Goal: Task Accomplishment & Management: Manage account settings

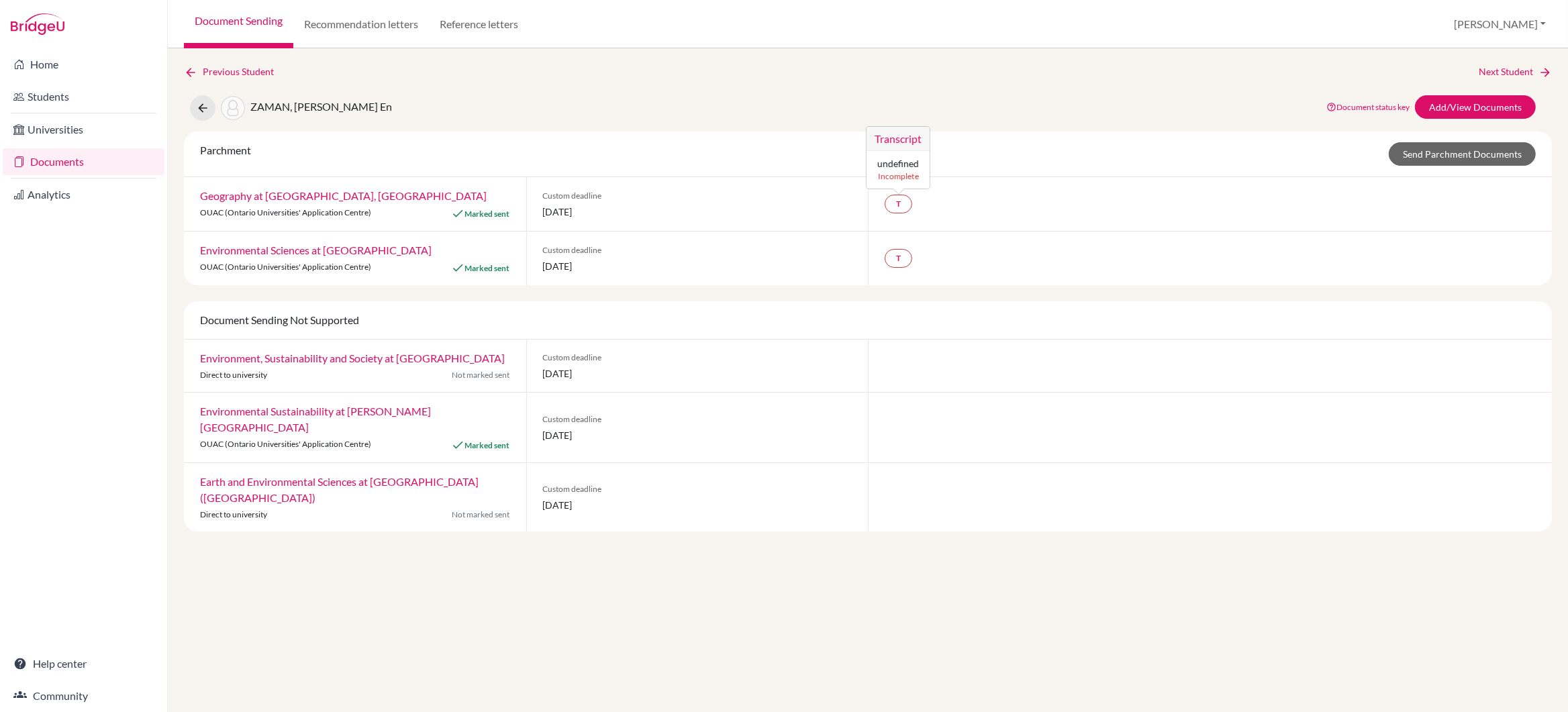
click at [991, 209] on div "T Transcript undefined Incomplete" at bounding box center [1210, 204] width 684 height 53
click at [1413, 160] on link "Send Parchment Documents" at bounding box center [1462, 153] width 147 height 23
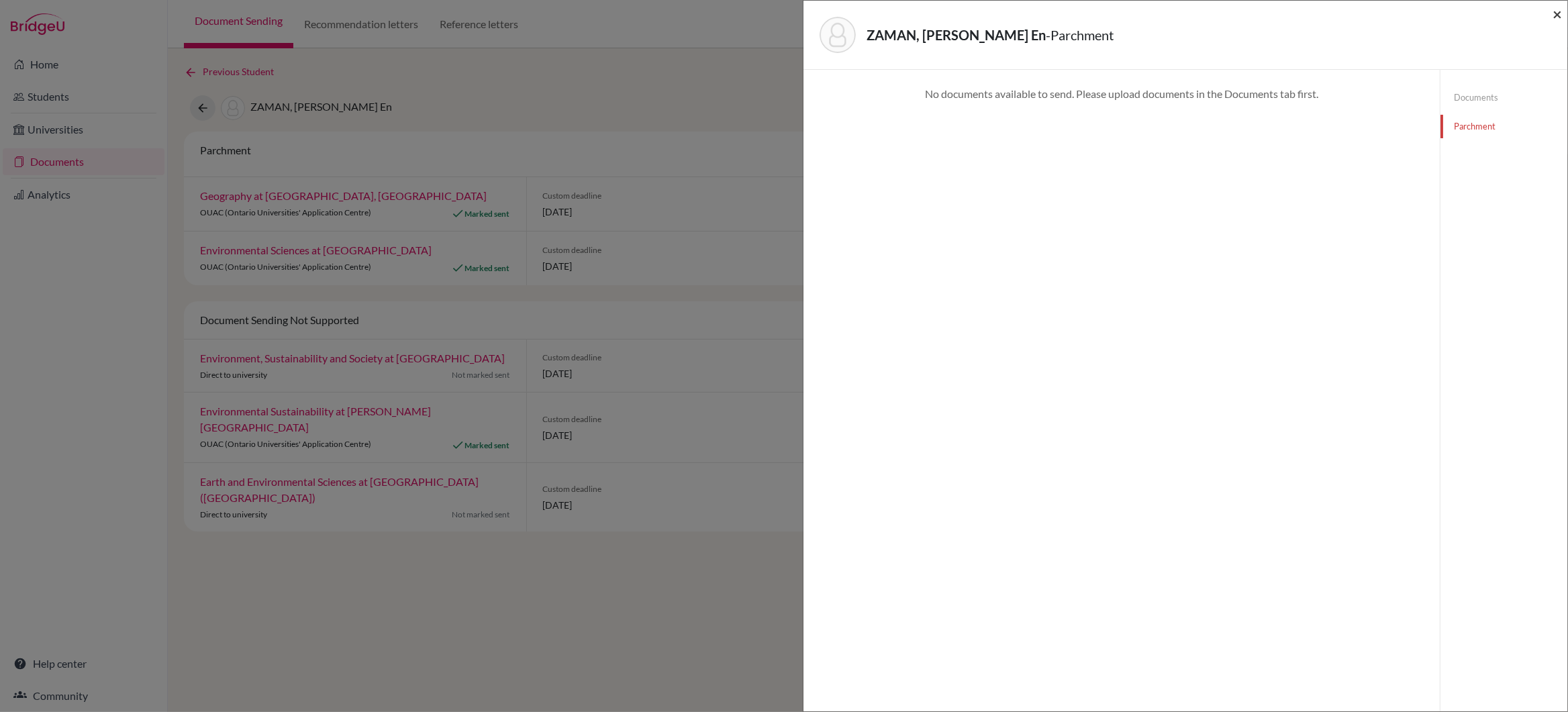
click at [1555, 14] on span "×" at bounding box center [1557, 13] width 9 height 19
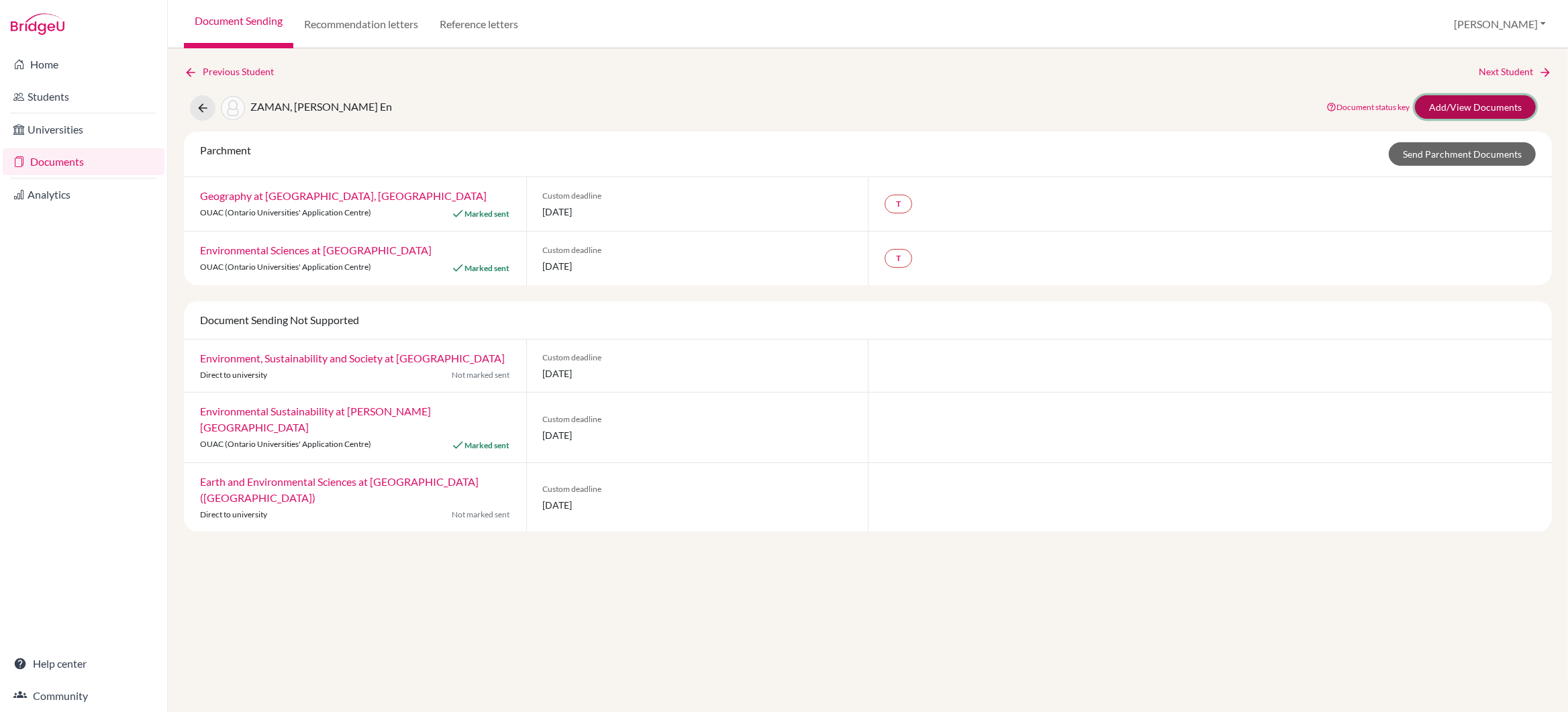
click at [1469, 103] on link "Add/View Documents" at bounding box center [1475, 106] width 121 height 23
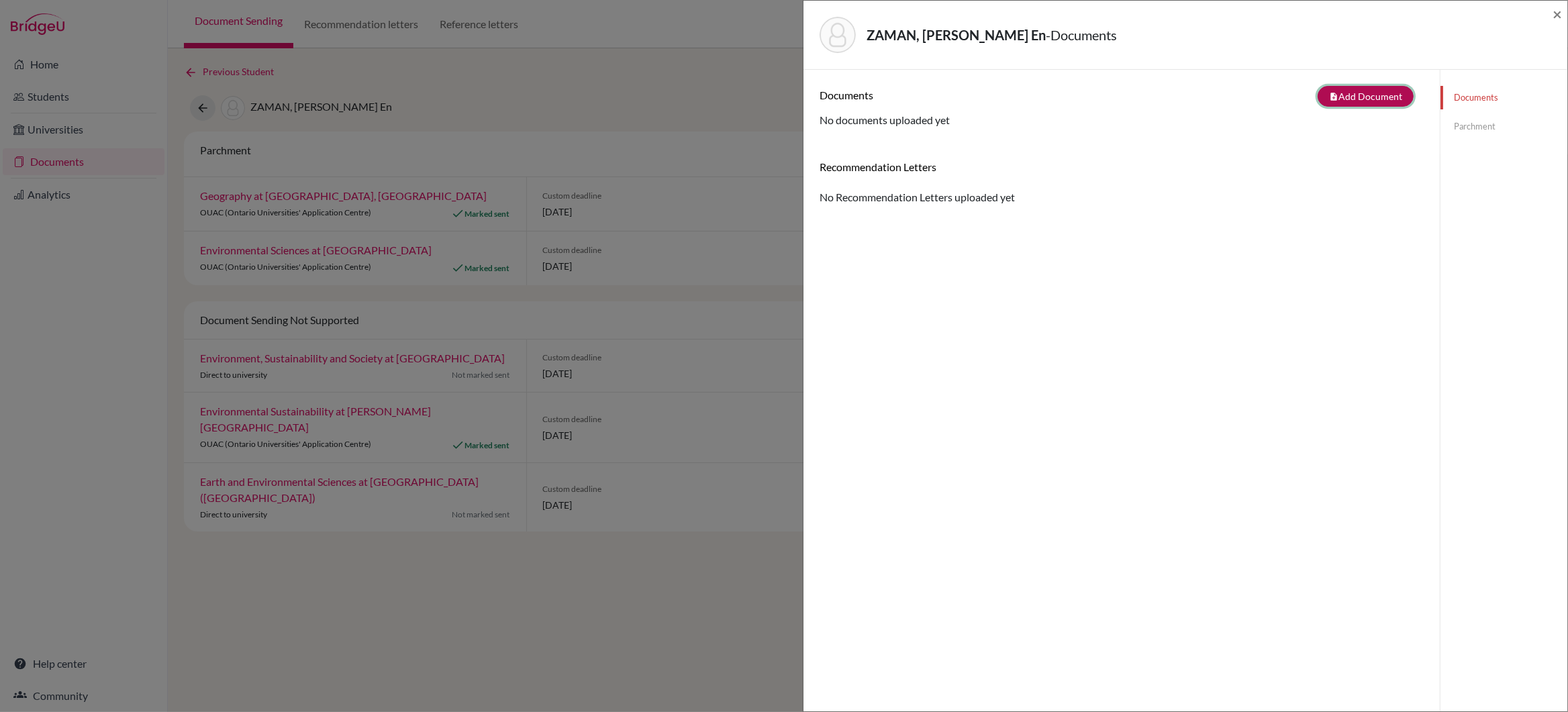
click at [1381, 95] on button "note_add Add Document" at bounding box center [1366, 96] width 96 height 21
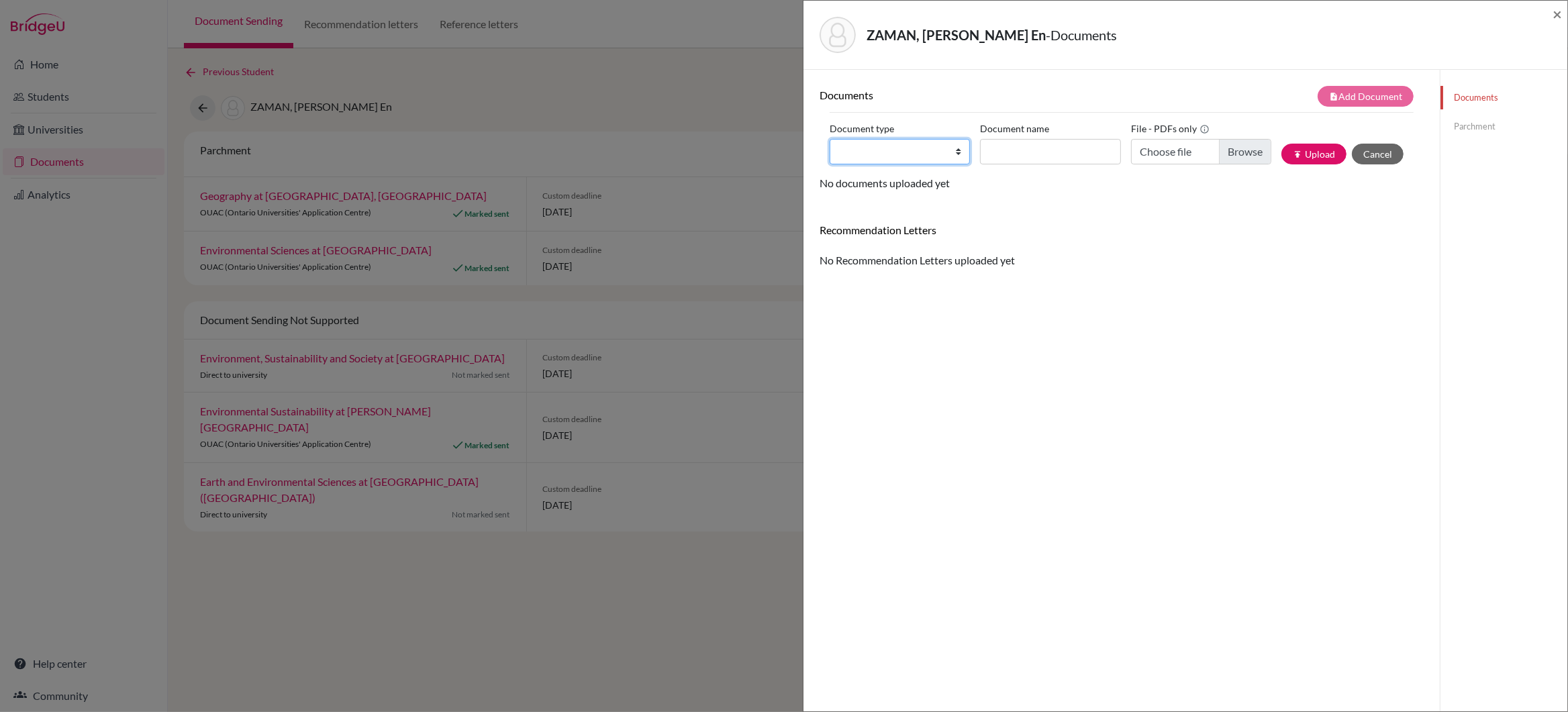
click at [957, 154] on select "Change explanation for Common App reports Counselor recommendation Internationa…" at bounding box center [900, 152] width 140 height 26
select select "2"
click at [830, 139] on select "Change explanation for Common App reports Counselor recommendation Internationa…" at bounding box center [900, 152] width 140 height 26
click at [1000, 154] on input "Document name" at bounding box center [1051, 152] width 140 height 26
type input "IGCSE Certificate"
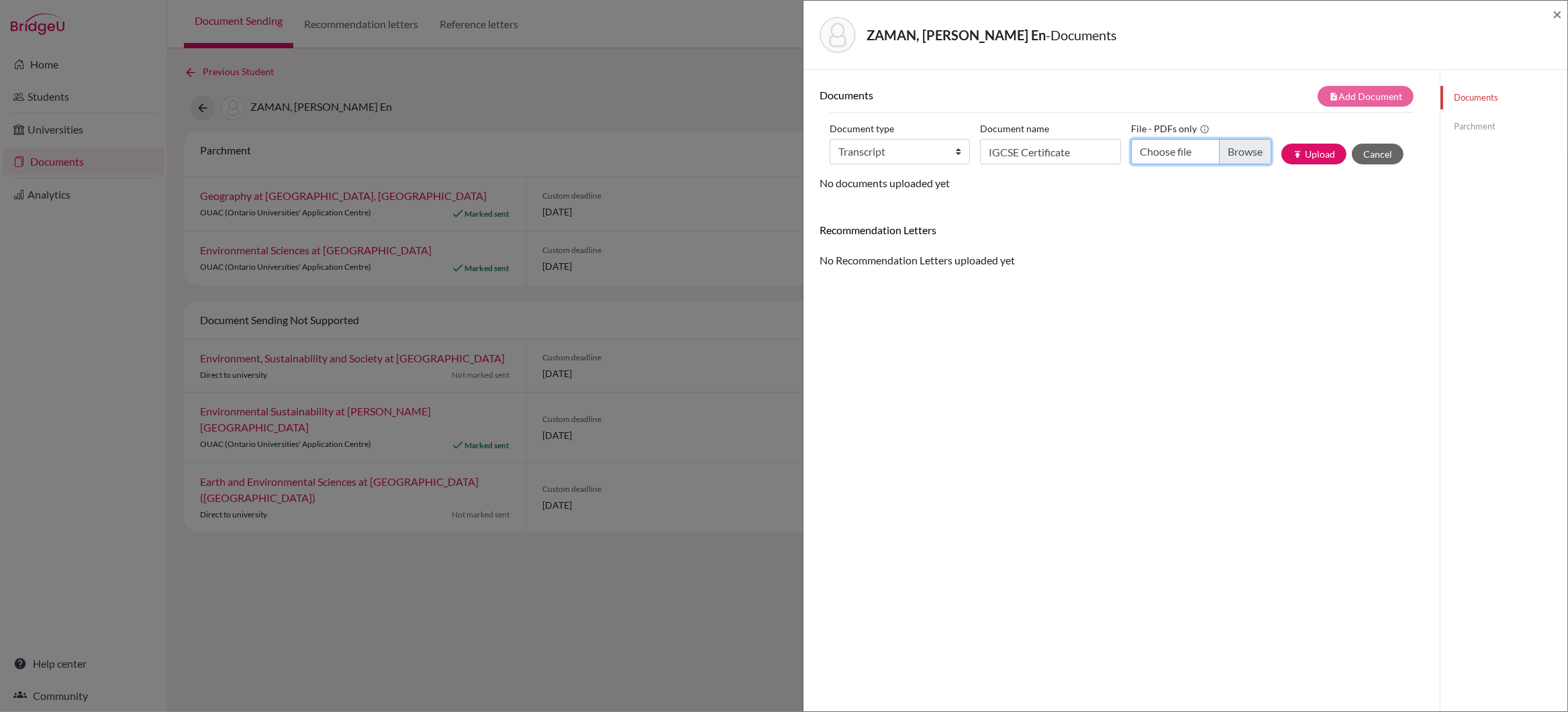
click at [1245, 152] on input "Choose file" at bounding box center [1201, 152] width 140 height 26
type input "C:\fakepath\Zaman_Alex_IGCSE_Certificate and_MYP Personal Project.pdf"
click at [1305, 154] on button "publish Upload" at bounding box center [1313, 154] width 65 height 21
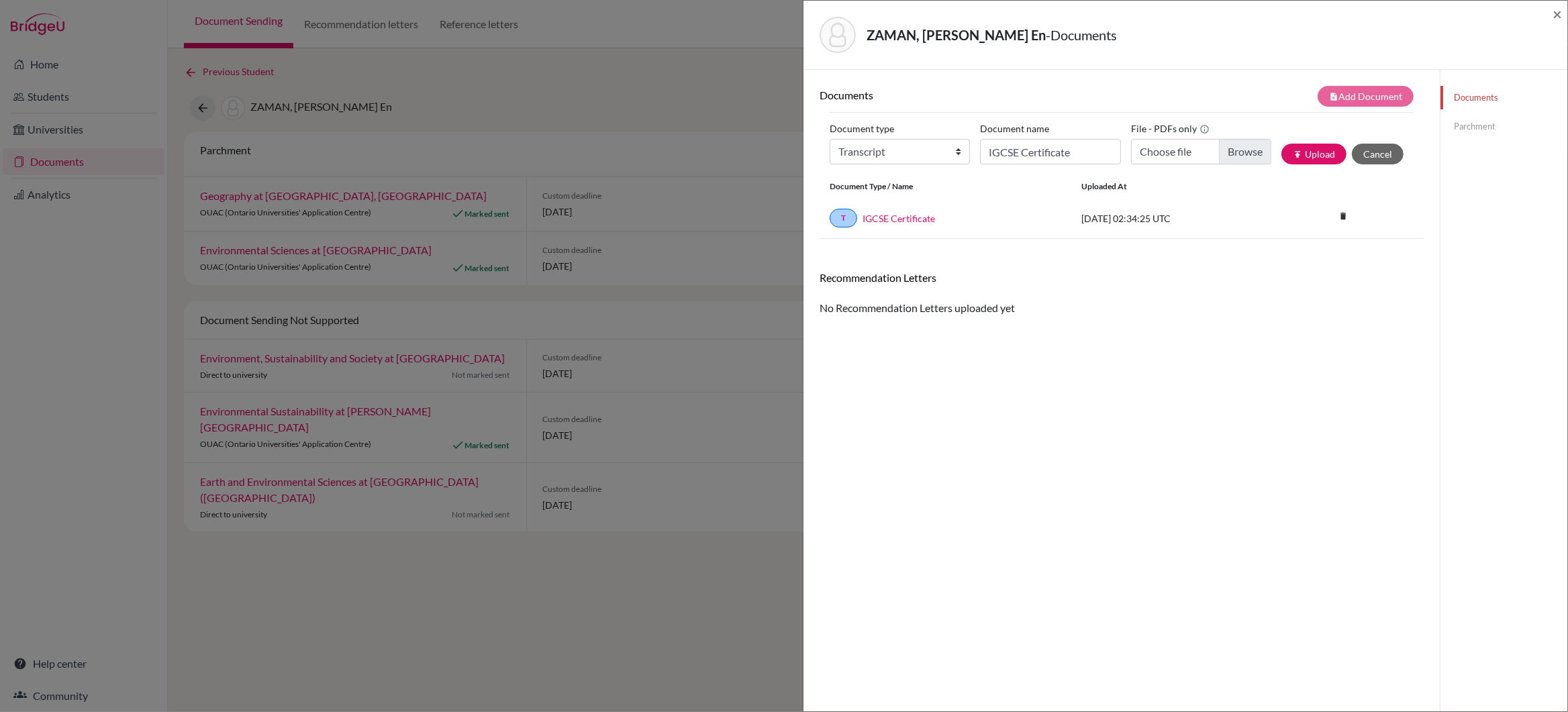
click at [1479, 126] on link "Parchment" at bounding box center [1504, 125] width 127 height 23
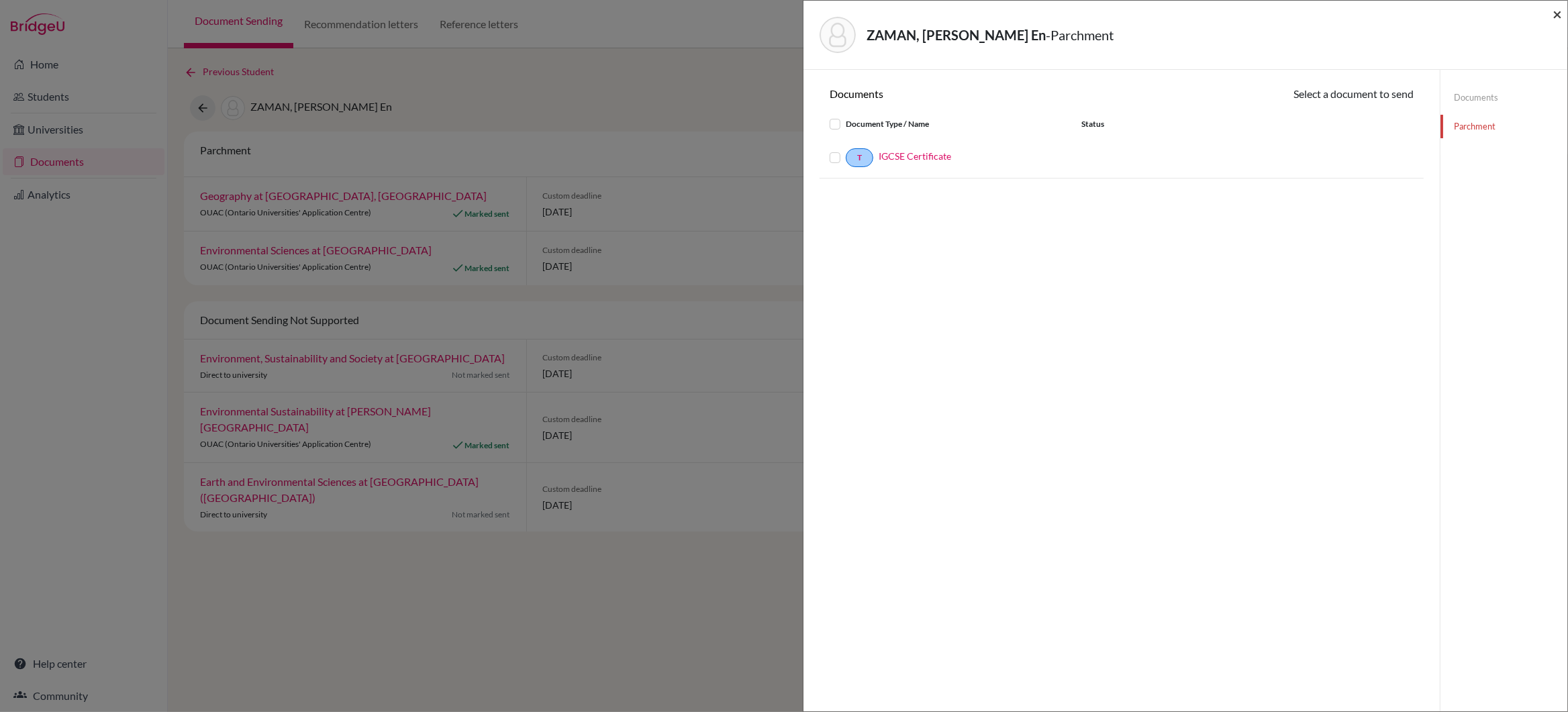
click at [1558, 14] on span "×" at bounding box center [1557, 13] width 9 height 19
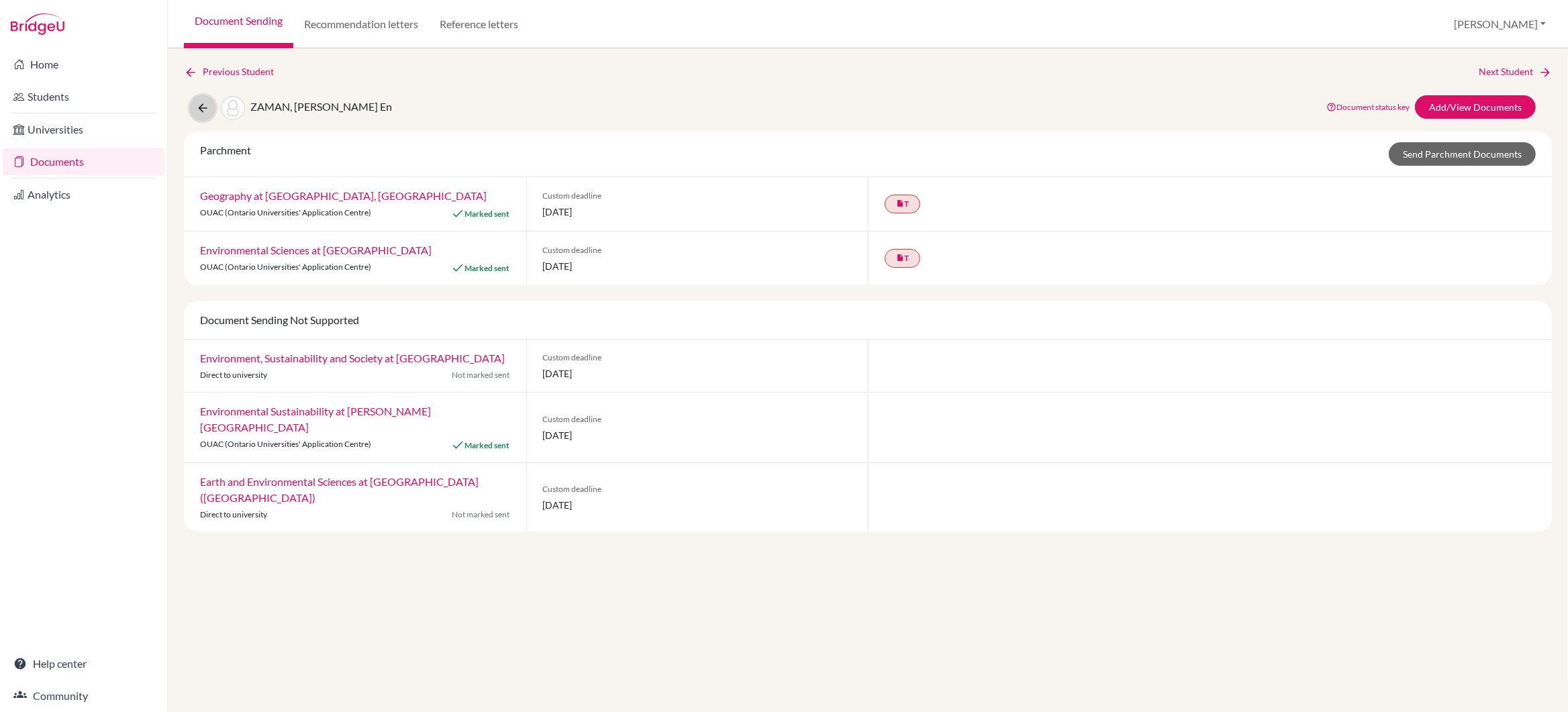
click at [201, 113] on icon at bounding box center [203, 108] width 14 height 14
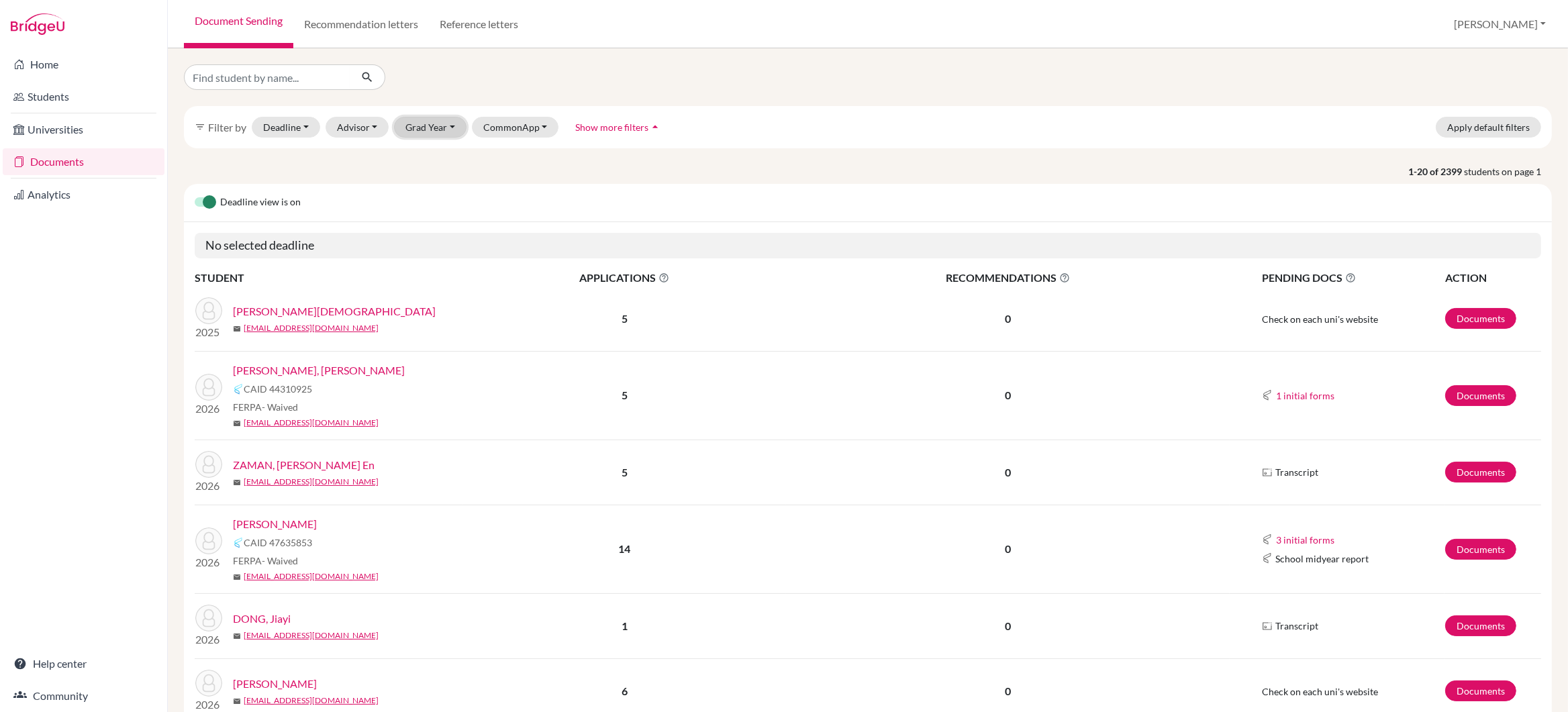
click at [444, 131] on button "Grad Year" at bounding box center [430, 127] width 73 height 21
click at [441, 223] on div "2026" at bounding box center [434, 220] width 47 height 16
